Goal: Information Seeking & Learning: Learn about a topic

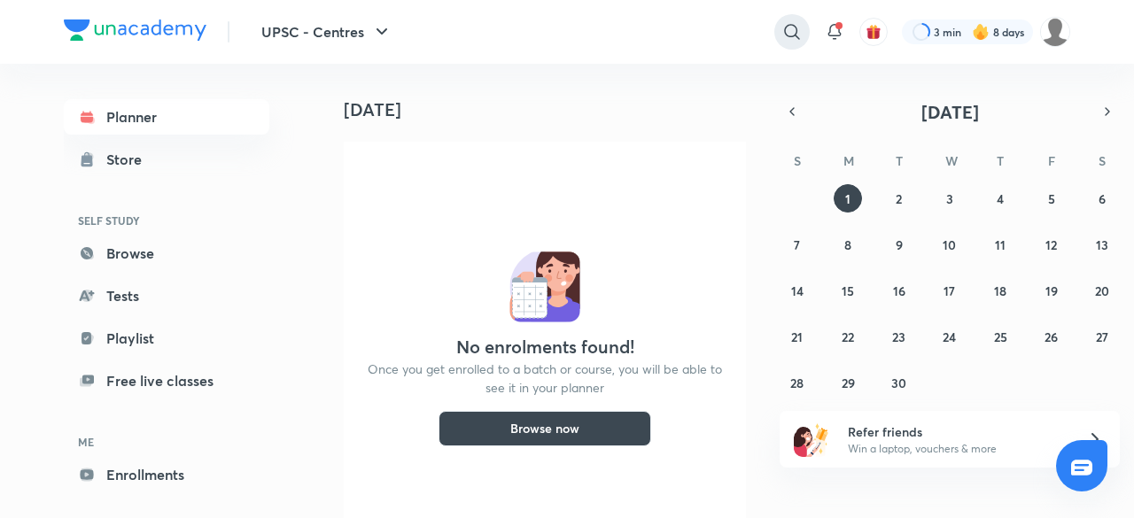
click at [798, 34] on icon at bounding box center [791, 31] width 21 height 21
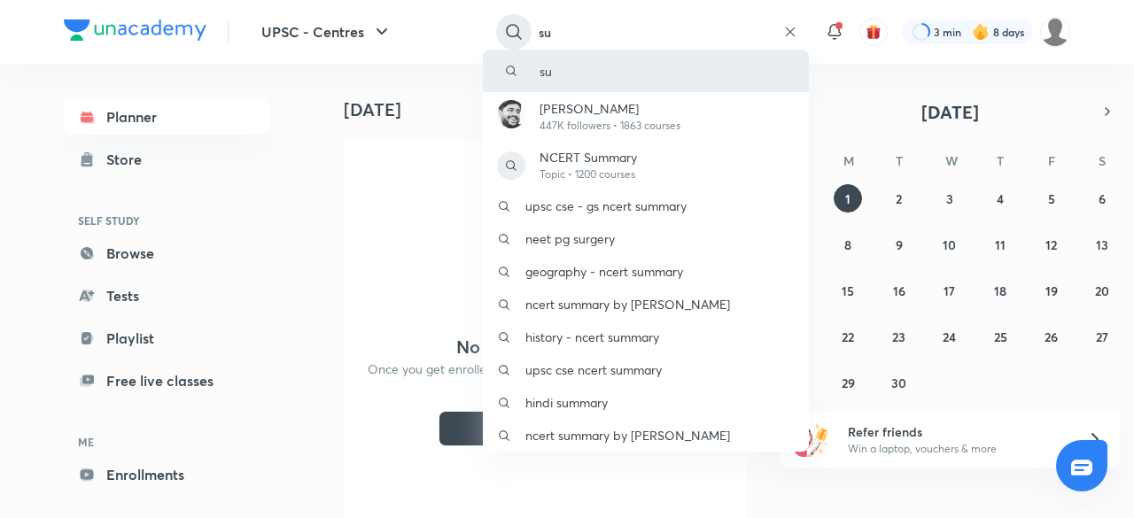
type input "su"
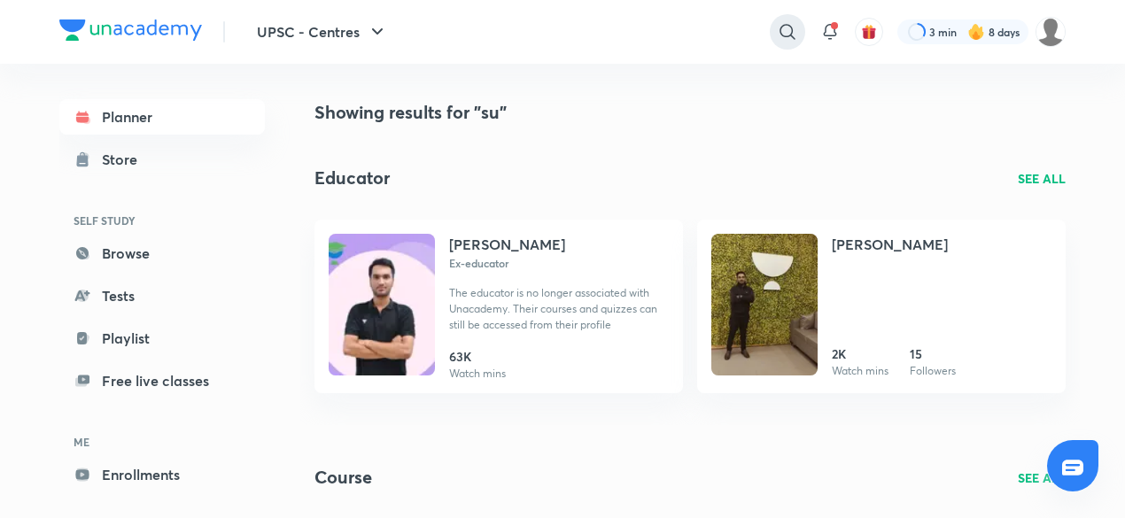
click at [779, 35] on icon at bounding box center [787, 31] width 21 height 21
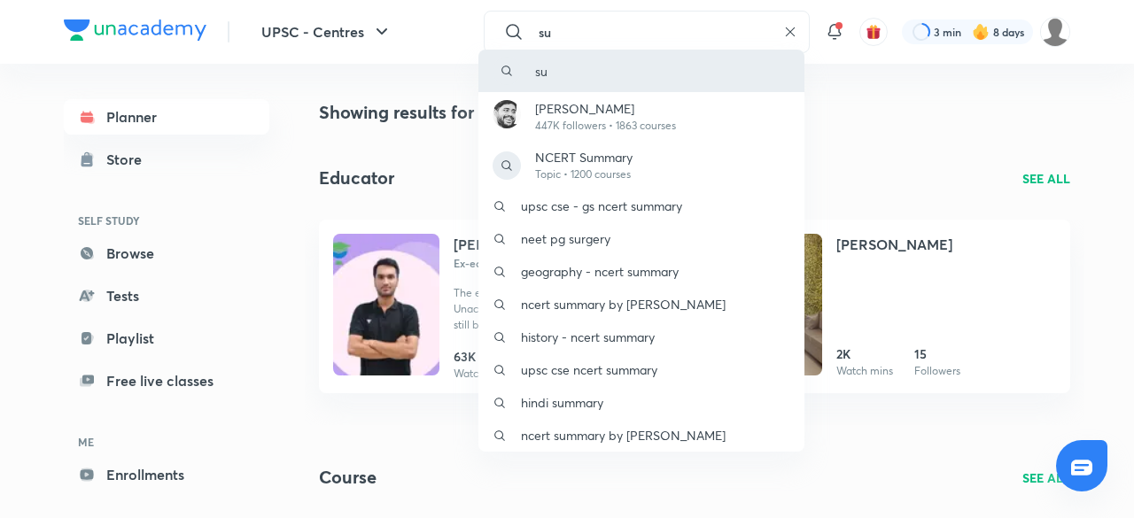
type input "[PERSON_NAME]"
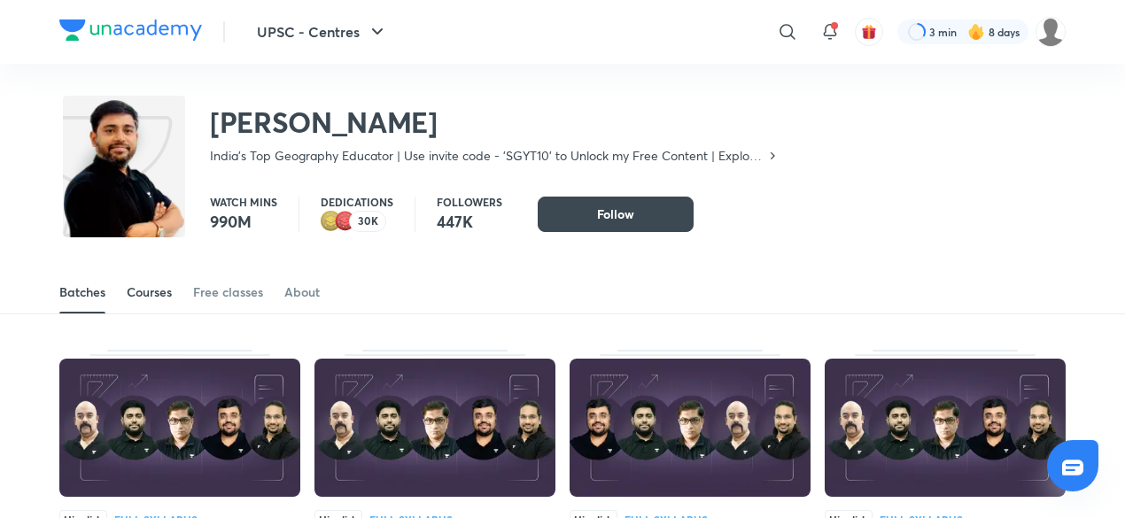
click at [158, 289] on div "Courses" at bounding box center [149, 292] width 45 height 18
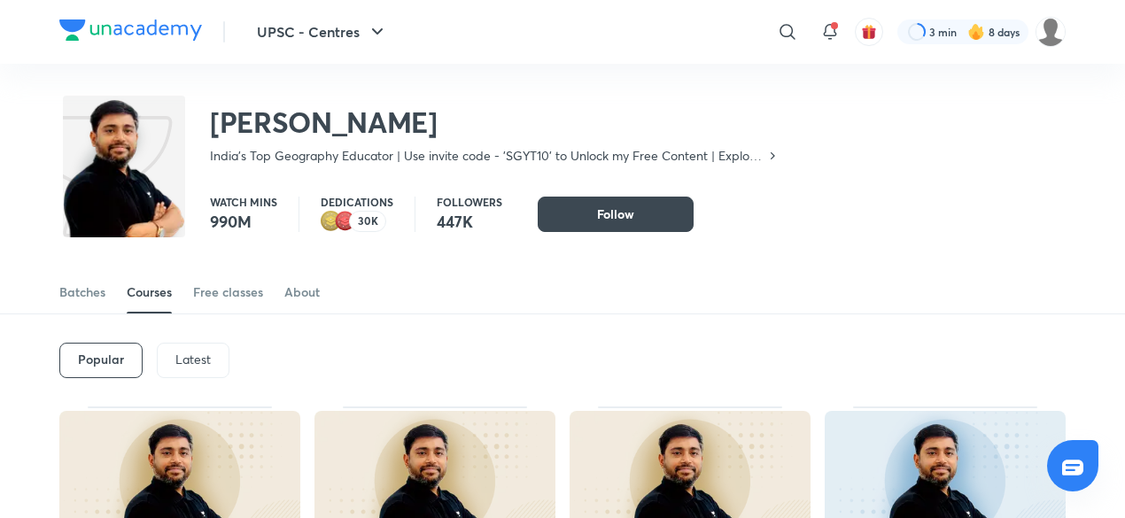
click at [184, 361] on p "Latest" at bounding box center [192, 360] width 35 height 14
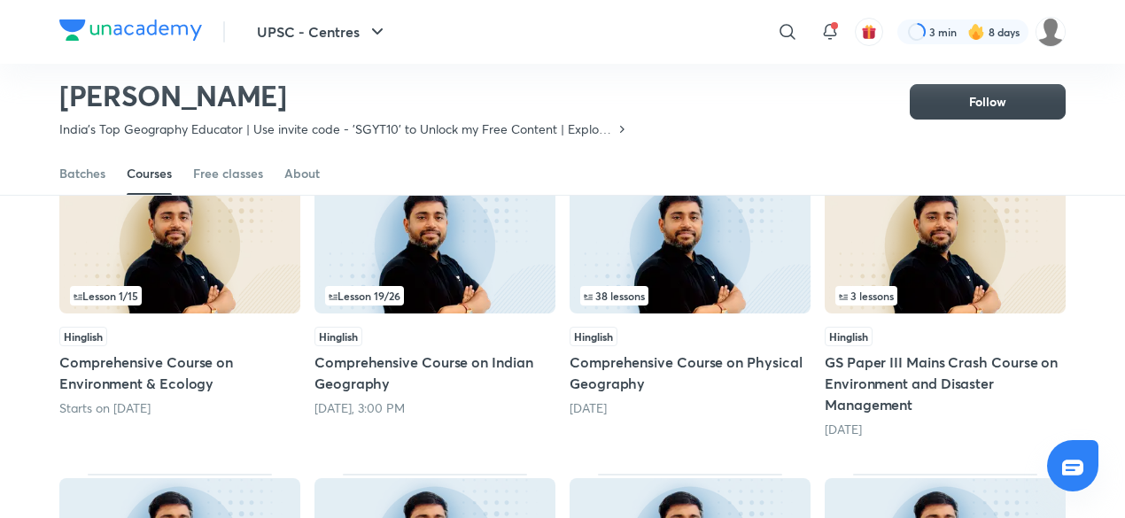
scroll to position [220, 0]
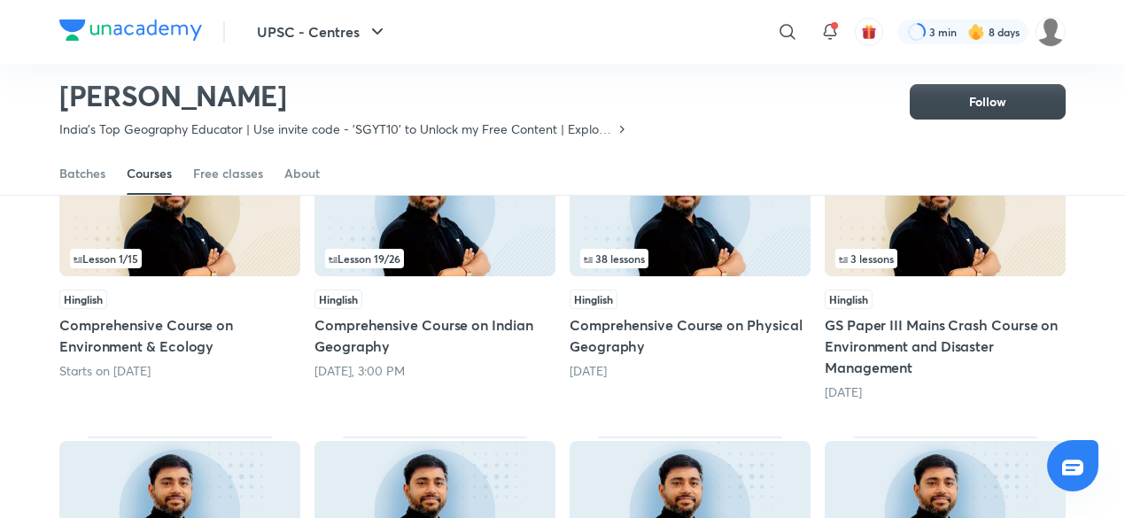
click at [485, 242] on img at bounding box center [434, 207] width 241 height 138
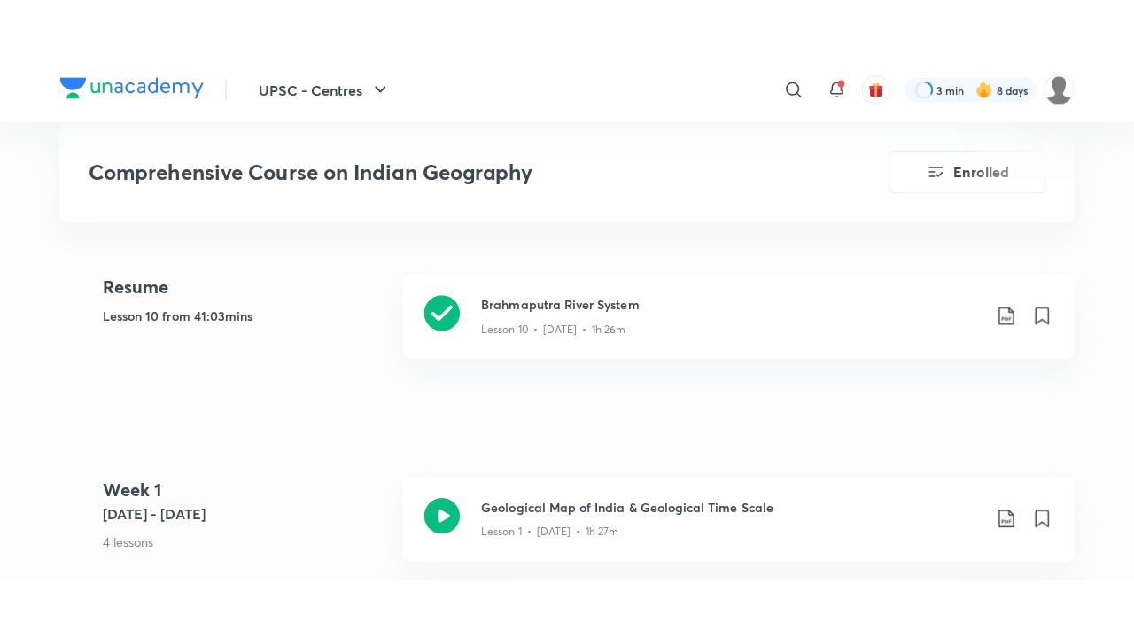
scroll to position [695, 0]
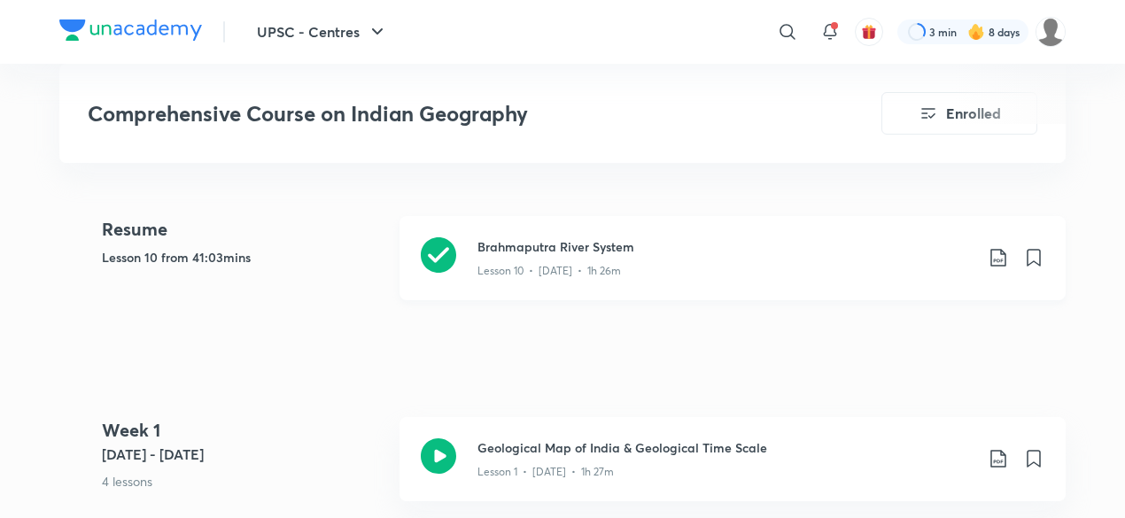
click at [686, 256] on div "Lesson 10 • [DATE] • 1h 26m" at bounding box center [725, 267] width 496 height 23
